Goal: Transaction & Acquisition: Book appointment/travel/reservation

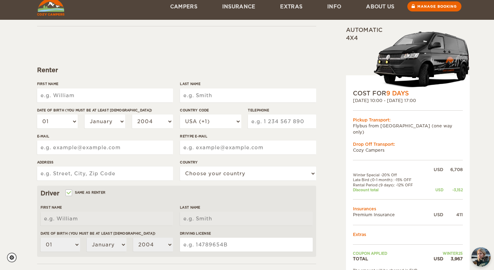
scroll to position [181, 0]
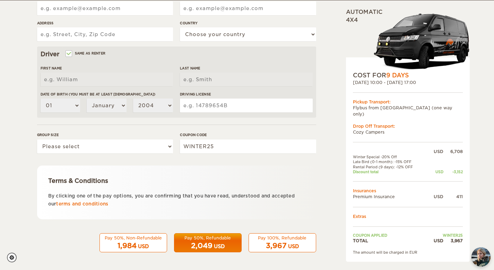
click at [140, 244] on div "USD" at bounding box center [143, 246] width 11 height 7
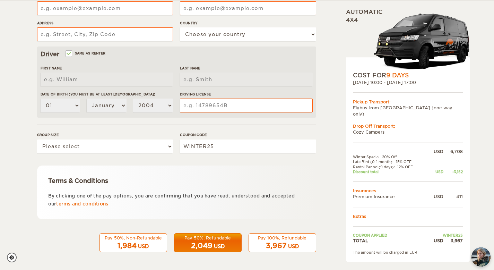
scroll to position [0, 0]
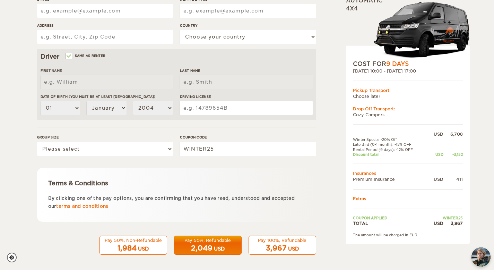
scroll to position [181, 0]
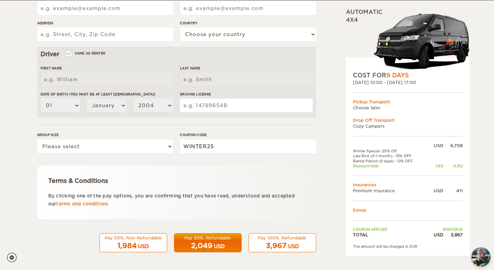
click at [264, 147] on input "WINTER25" at bounding box center [248, 146] width 136 height 14
paste input "EPICICELAND"
type input "EPICICELAND"
click at [300, 179] on div "Terms & Conditions" at bounding box center [176, 180] width 257 height 8
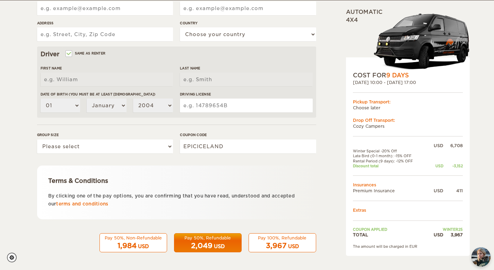
click at [293, 176] on div "Terms & Conditions By clicking one of the pay options, you are confirming that …" at bounding box center [176, 192] width 279 height 54
click at [277, 161] on form "Renter First Name Last Name Date of birth (You must be at least [DEMOGRAPHIC_DA…" at bounding box center [176, 69] width 279 height 365
click at [253, 135] on label "Coupon code" at bounding box center [248, 134] width 136 height 5
click at [253, 139] on input "EPICICELAND" at bounding box center [248, 146] width 136 height 14
click at [253, 141] on input "EPICICELAND" at bounding box center [248, 146] width 136 height 14
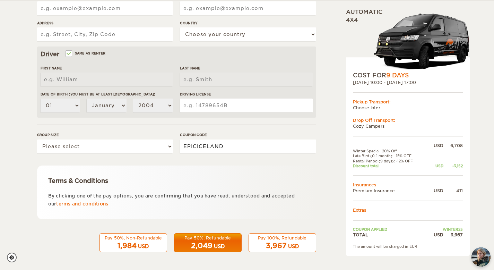
click at [253, 141] on input "EPICICELAND" at bounding box center [248, 146] width 136 height 14
click at [260, 168] on div "Terms & Conditions By clicking one of the pay options, you are confirming that …" at bounding box center [176, 192] width 279 height 54
click at [246, 142] on input "EPICICELAND" at bounding box center [248, 146] width 136 height 14
click at [246, 149] on input "EPICICELAND" at bounding box center [248, 146] width 136 height 14
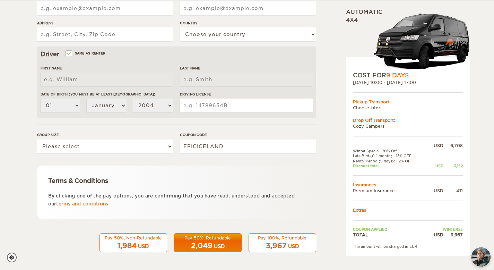
click at [246, 166] on div "Terms & Conditions By clicking one of the pay options, you are confirming that …" at bounding box center [176, 192] width 279 height 54
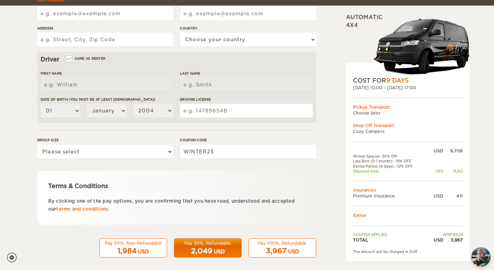
scroll to position [181, 0]
